Goal: Task Accomplishment & Management: Manage account settings

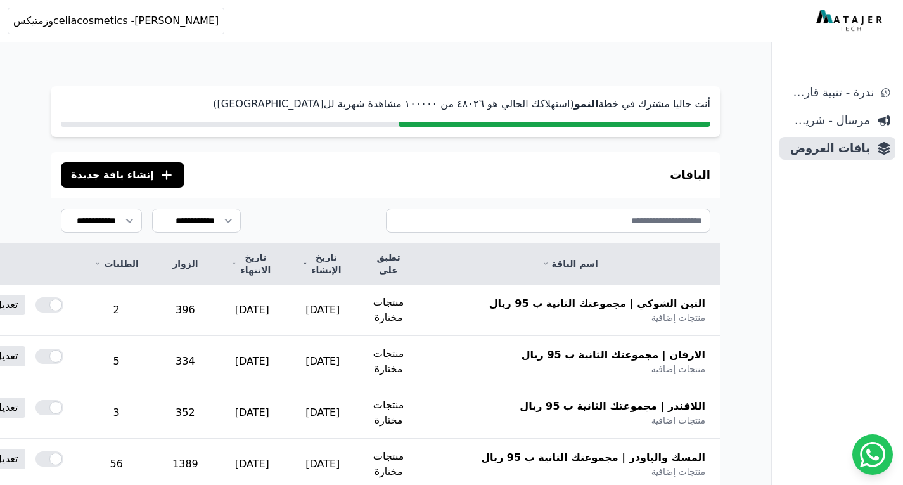
click at [459, 99] on p "أنت حاليا مشترك في خطة النمو (استهلاكك الحالي هو ٤٨۰٢٦ من ١۰۰۰۰۰ مشاهدة شهرية ل…" at bounding box center [386, 103] width 650 height 15
drag, startPoint x: 453, startPoint y: 103, endPoint x: 420, endPoint y: 104, distance: 33.6
click at [420, 104] on p "أنت حاليا مشترك في خطة النمو (استهلاكك الحالي هو ٤٨۰٢٦ من ١۰۰۰۰۰ مشاهدة شهرية ل…" at bounding box center [386, 103] width 650 height 15
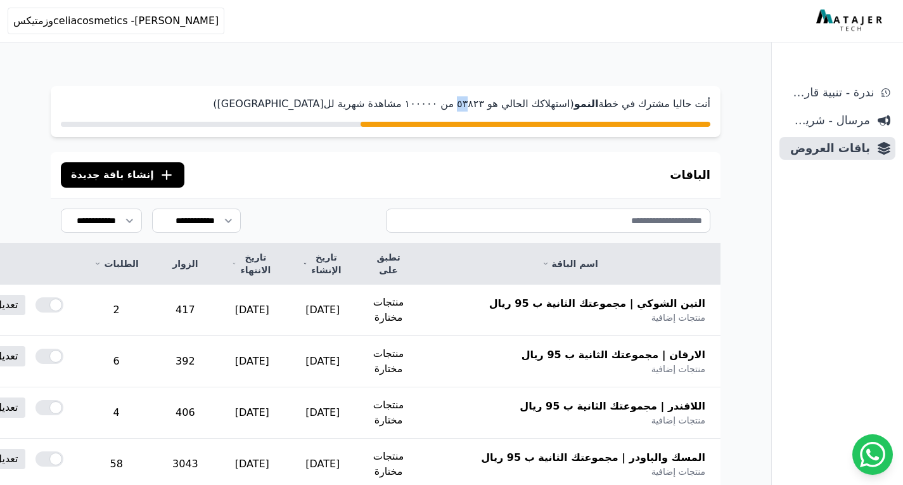
drag, startPoint x: 492, startPoint y: 106, endPoint x: 470, endPoint y: 104, distance: 22.3
click at [470, 104] on p "أنت حاليا مشترك في خطة النمو (استهلاكك الحالي هو ٥۳٨٢۳ من ١۰۰۰۰۰ مشاهدة شهرية ل…" at bounding box center [386, 103] width 650 height 15
click at [456, 122] on div at bounding box center [536, 124] width 350 height 5
click at [597, 104] on strong "النمو" at bounding box center [586, 104] width 25 height 12
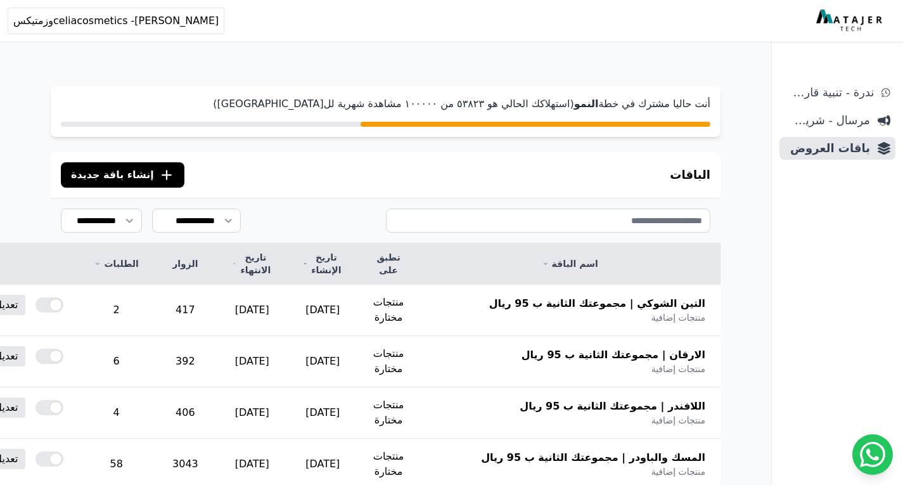
click at [499, 105] on p "أنت حاليا مشترك في خطة النمو (استهلاكك الحالي هو ٥۳٨٢۳ من ١۰۰۰۰۰ مشاهدة شهرية ل…" at bounding box center [386, 103] width 650 height 15
drag, startPoint x: 492, startPoint y: 104, endPoint x: 452, endPoint y: 103, distance: 39.9
click at [452, 103] on p "أنت حاليا مشترك في خطة النمو (استهلاكك الحالي هو ٥۳٨٢۳ من ١۰۰۰۰۰ مشاهدة شهرية ل…" at bounding box center [386, 103] width 650 height 15
click at [409, 105] on p "أنت حاليا مشترك في خطة النمو (استهلاكك الحالي هو ٥۳٨٢۳ من ١۰۰۰۰۰ مشاهدة شهرية ل…" at bounding box center [386, 103] width 650 height 15
click at [618, 324] on th "التين الشوكي | مجموعتك الثانية ب 95 ريال منتجات إضافية" at bounding box center [570, 310] width 302 height 51
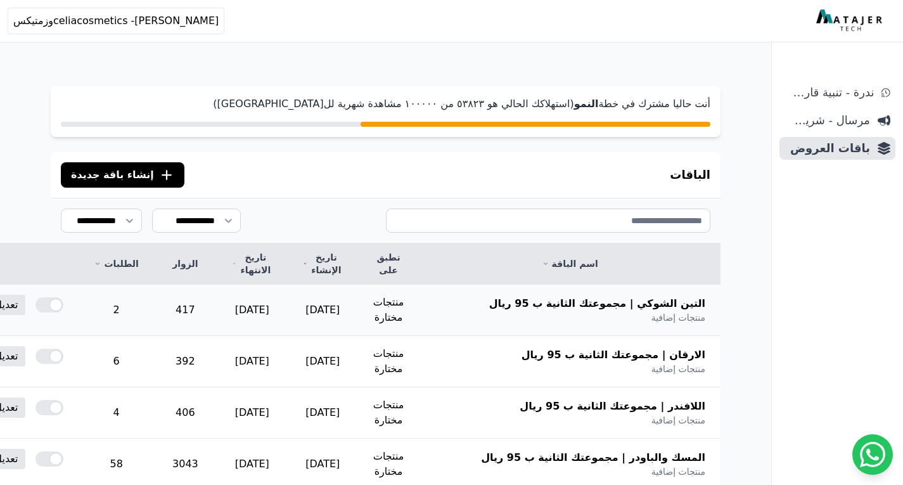
click at [605, 308] on span "التين الشوكي | مجموعتك الثانية ب 95 ريال" at bounding box center [597, 303] width 216 height 15
click at [25, 305] on link "تعديل" at bounding box center [6, 305] width 39 height 20
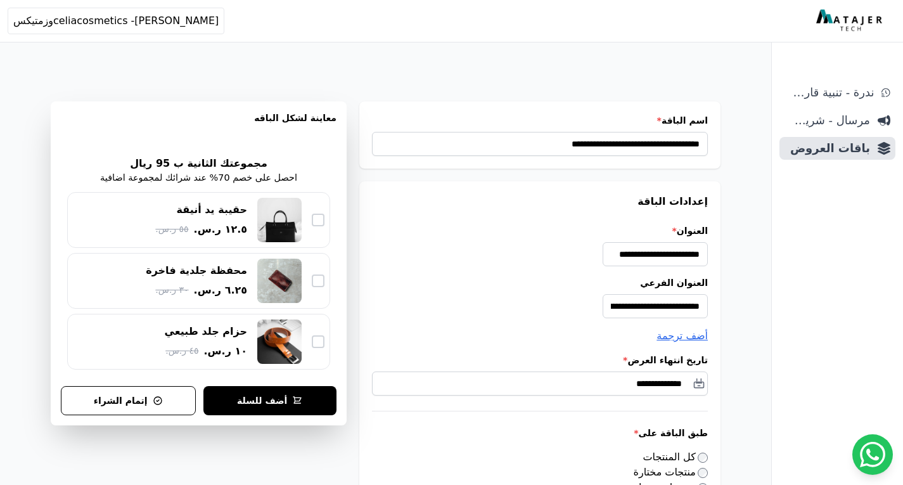
click at [856, 23] on img at bounding box center [850, 21] width 69 height 23
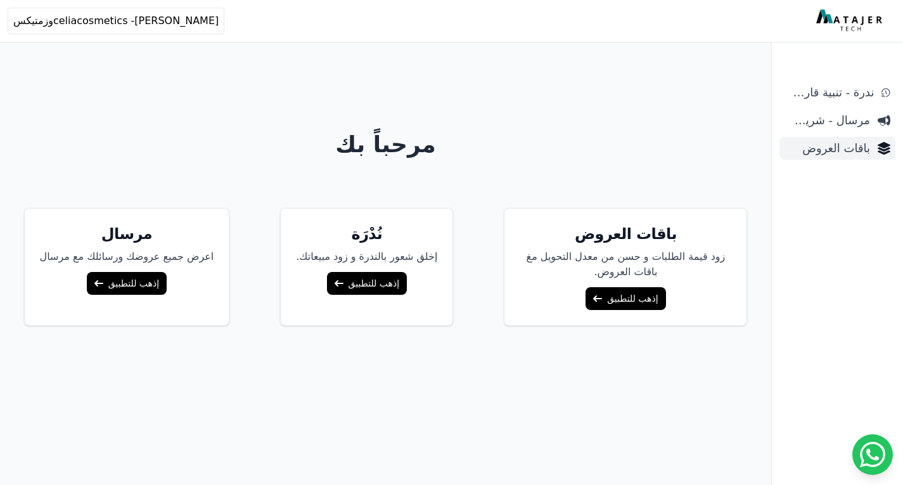
click at [831, 137] on link "باقات العروض" at bounding box center [837, 148] width 116 height 23
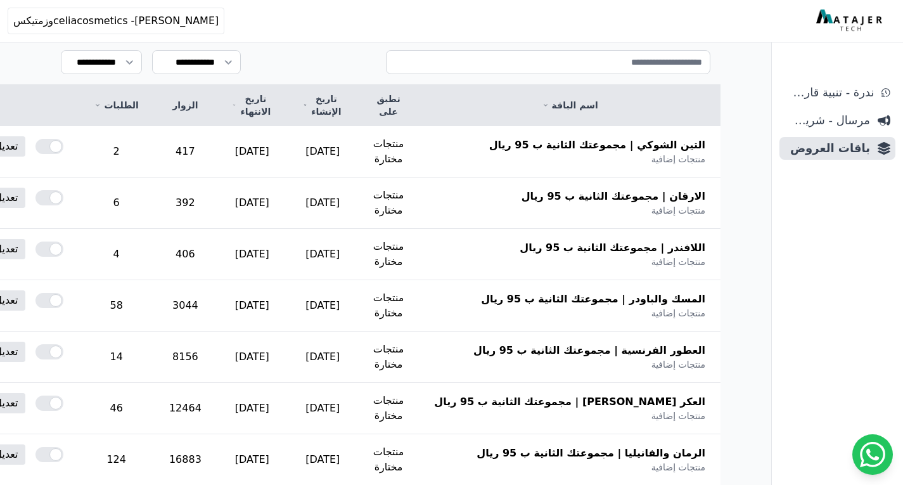
scroll to position [190, 0]
